Goal: Transaction & Acquisition: Purchase product/service

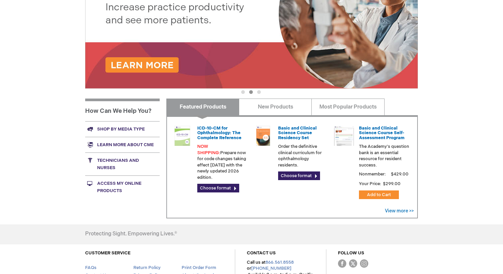
scroll to position [165, 0]
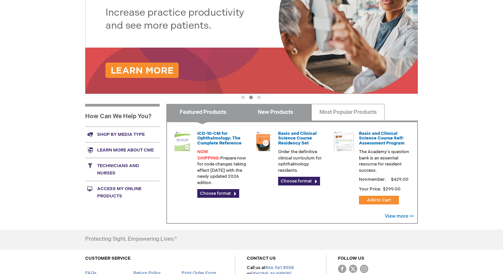
click at [256, 115] on link "New Products" at bounding box center [275, 112] width 73 height 17
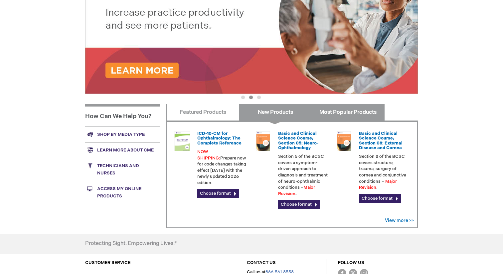
click at [329, 108] on link "Most Popular Products" at bounding box center [347, 112] width 73 height 17
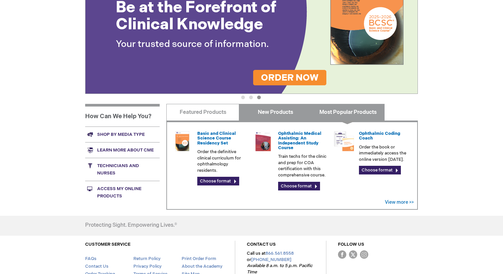
click at [269, 118] on link "New Products" at bounding box center [275, 112] width 73 height 17
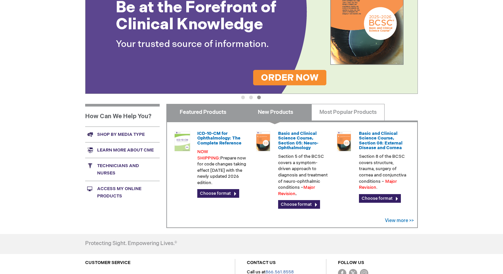
click at [220, 114] on link "Featured Products" at bounding box center [202, 112] width 73 height 17
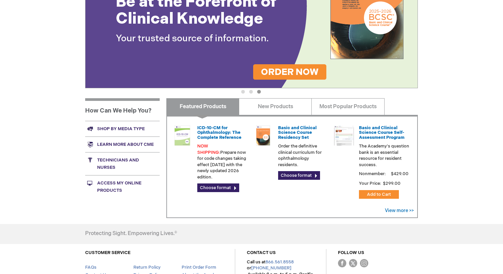
scroll to position [172, 0]
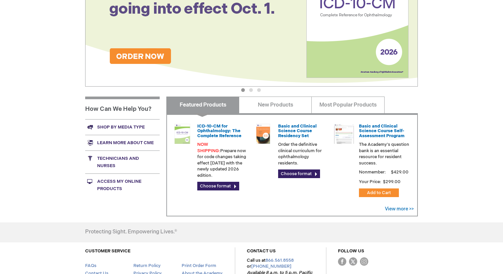
click at [128, 127] on link "Shop by media type" at bounding box center [122, 127] width 74 height 16
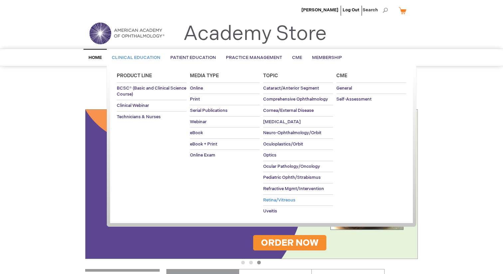
click at [295, 198] on span "Retina/Vitreous" at bounding box center [279, 199] width 32 height 5
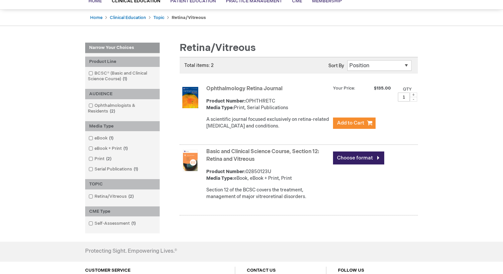
scroll to position [57, 0]
click at [349, 157] on link "Choose format" at bounding box center [358, 157] width 51 height 13
